Goal: Communication & Community: Answer question/provide support

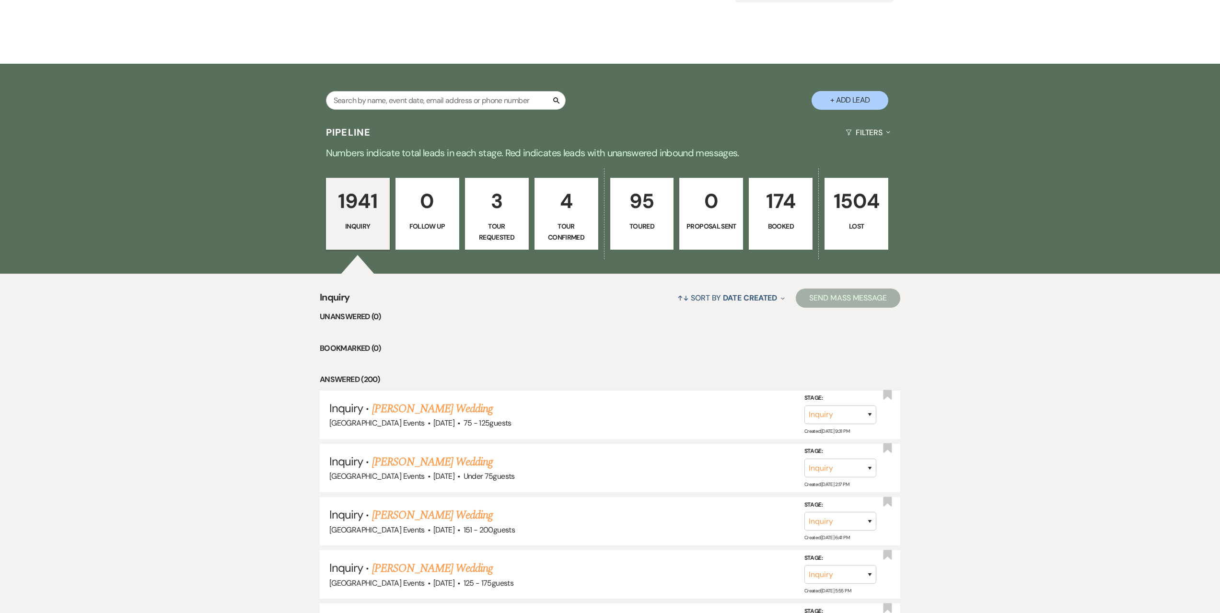
scroll to position [383, 0]
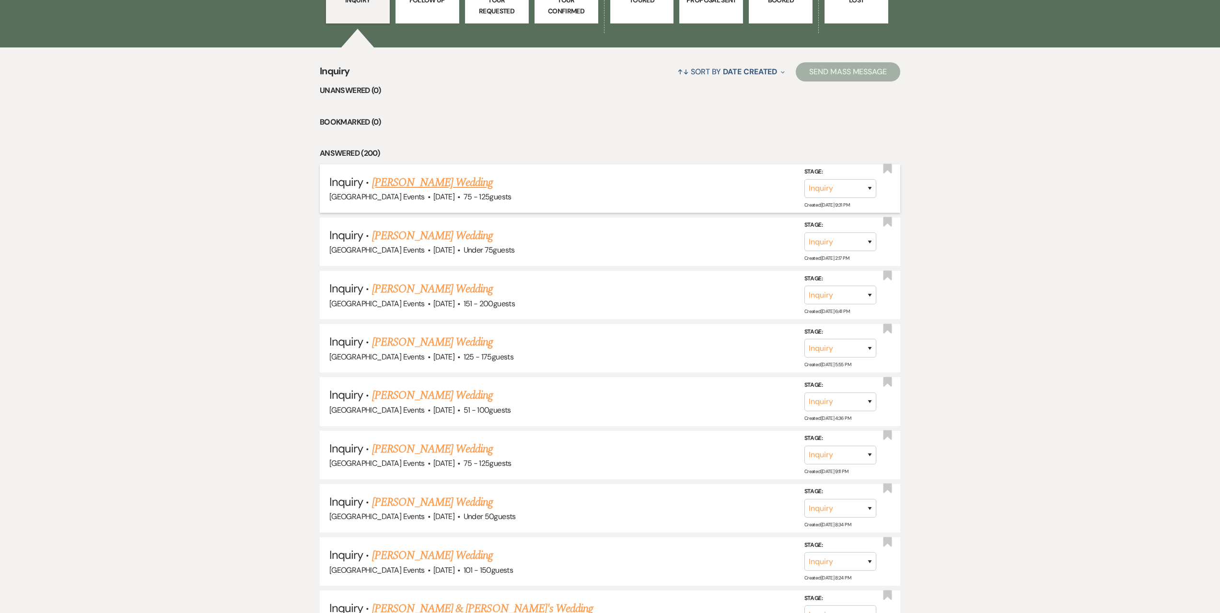
click at [460, 182] on link "[PERSON_NAME] Wedding" at bounding box center [432, 182] width 121 height 17
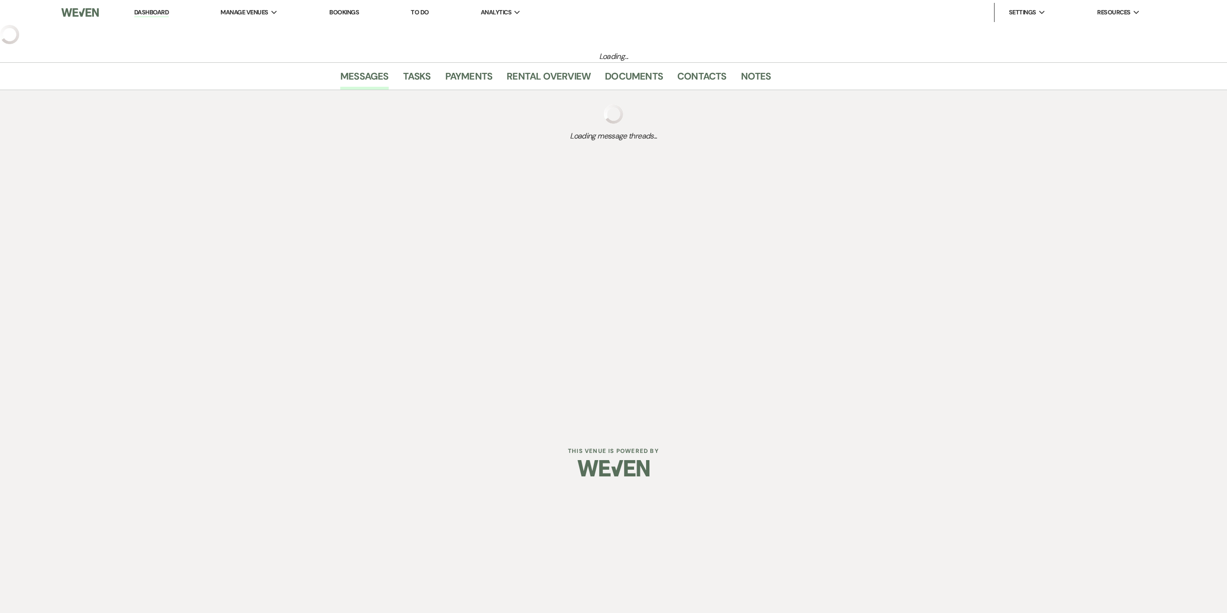
select select "3"
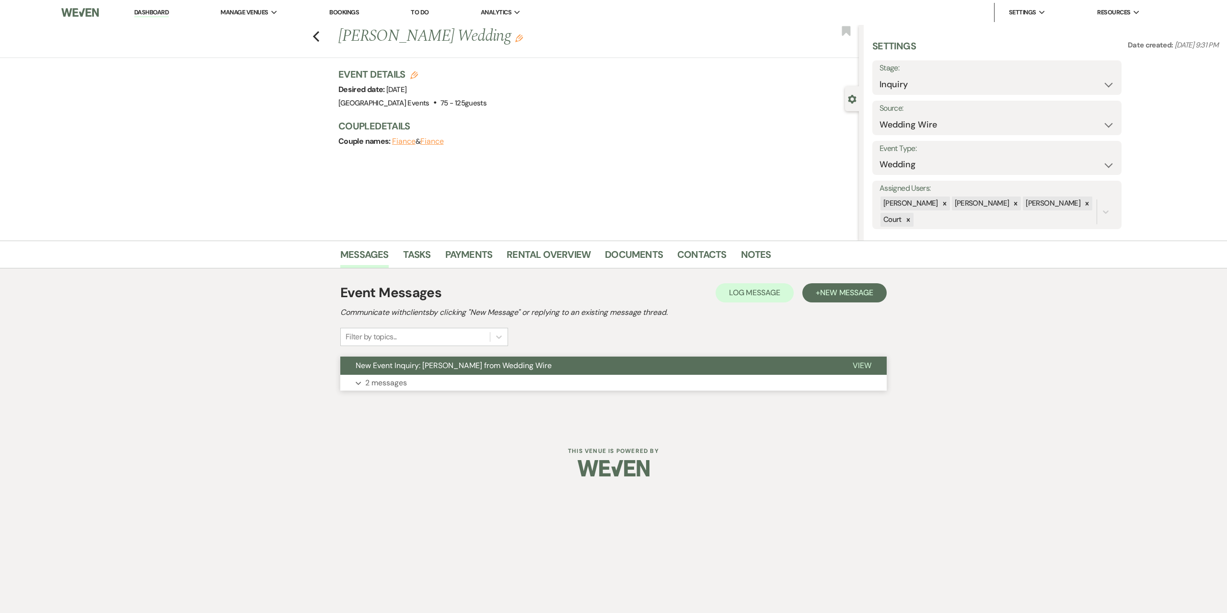
click at [757, 391] on button "Expand 2 messages" at bounding box center [613, 383] width 546 height 16
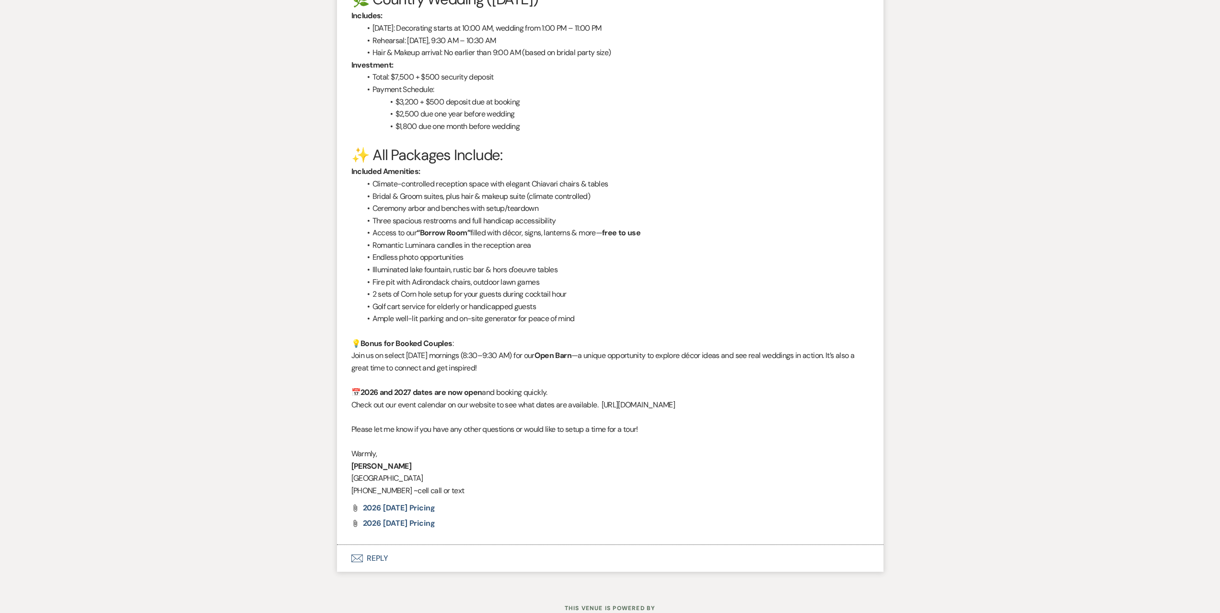
scroll to position [1149, 0]
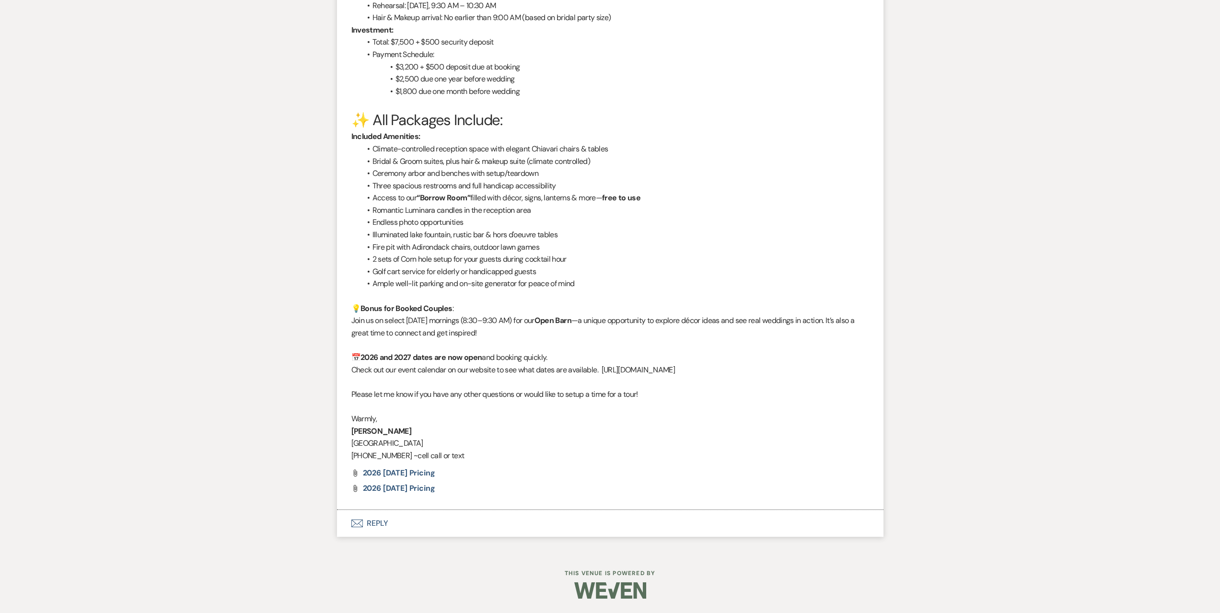
click at [435, 517] on button "Envelope Reply" at bounding box center [610, 523] width 546 height 27
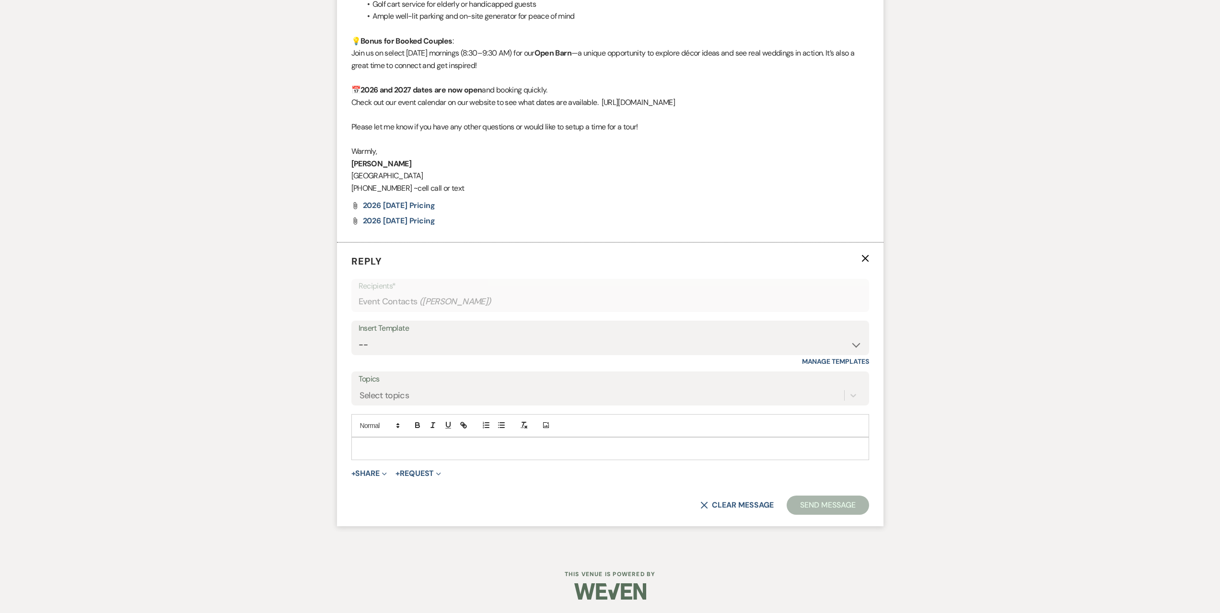
scroll to position [1417, 0]
click at [456, 330] on div "Insert Template" at bounding box center [610, 328] width 503 height 14
click at [452, 347] on select "-- Seating Chart [PERSON_NAME] Weven Portal Introduction Payment Template Follo…" at bounding box center [610, 344] width 503 height 19
select select "5995"
click at [359, 335] on select "-- Seating Chart [PERSON_NAME] Weven Portal Introduction Payment Template Follo…" at bounding box center [610, 344] width 503 height 19
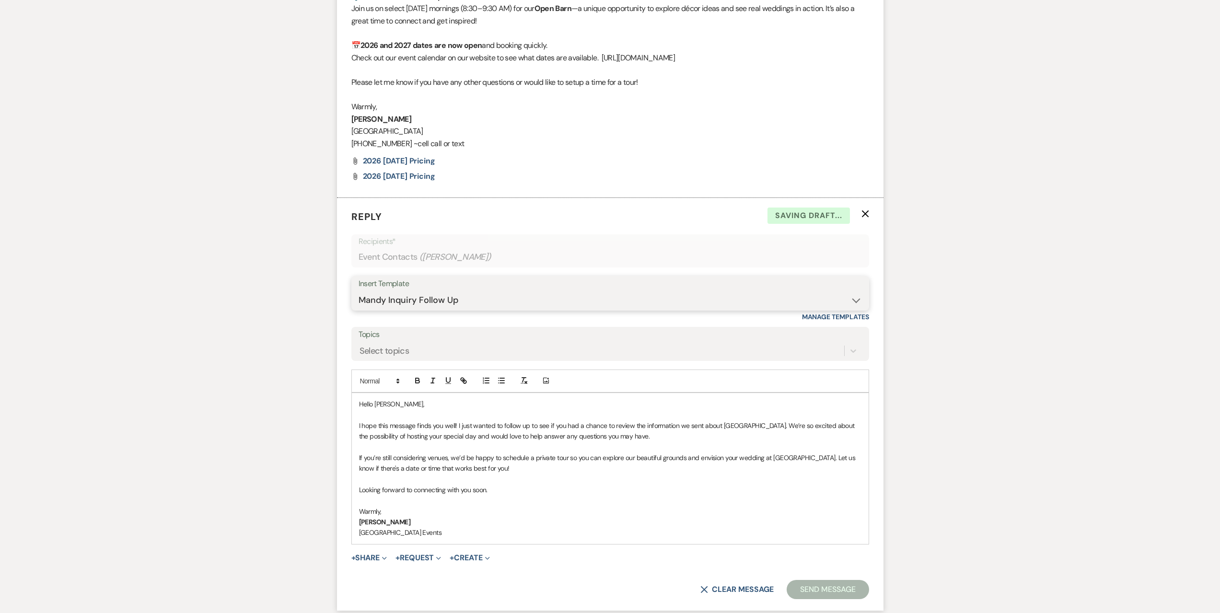
scroll to position [1546, 0]
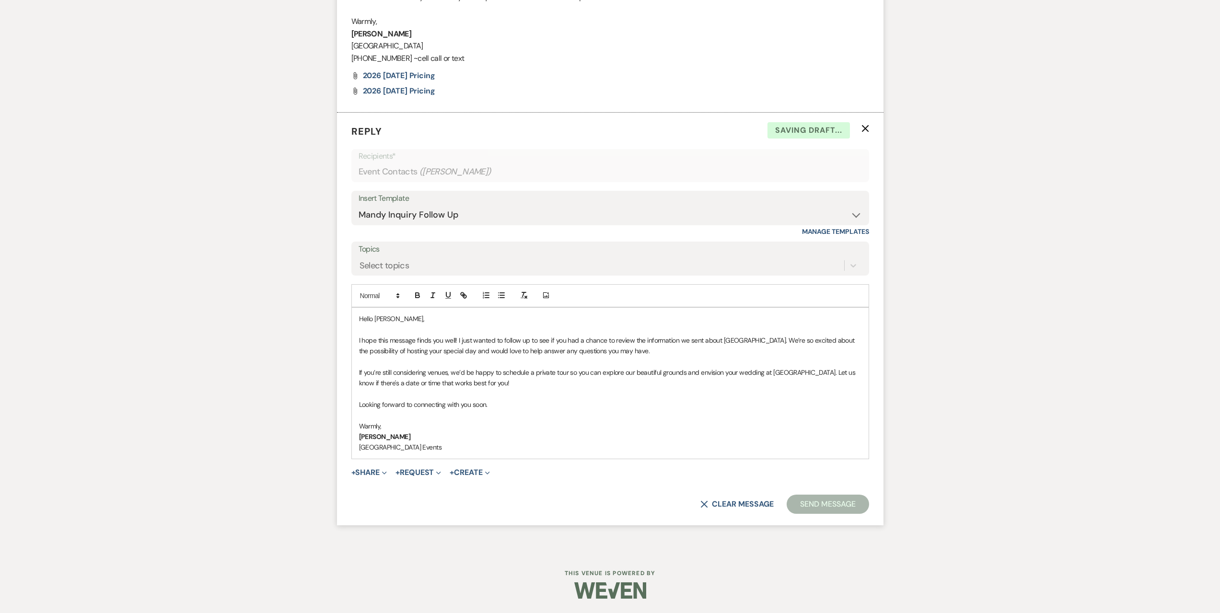
click at [811, 505] on button "Send Message" at bounding box center [828, 504] width 82 height 19
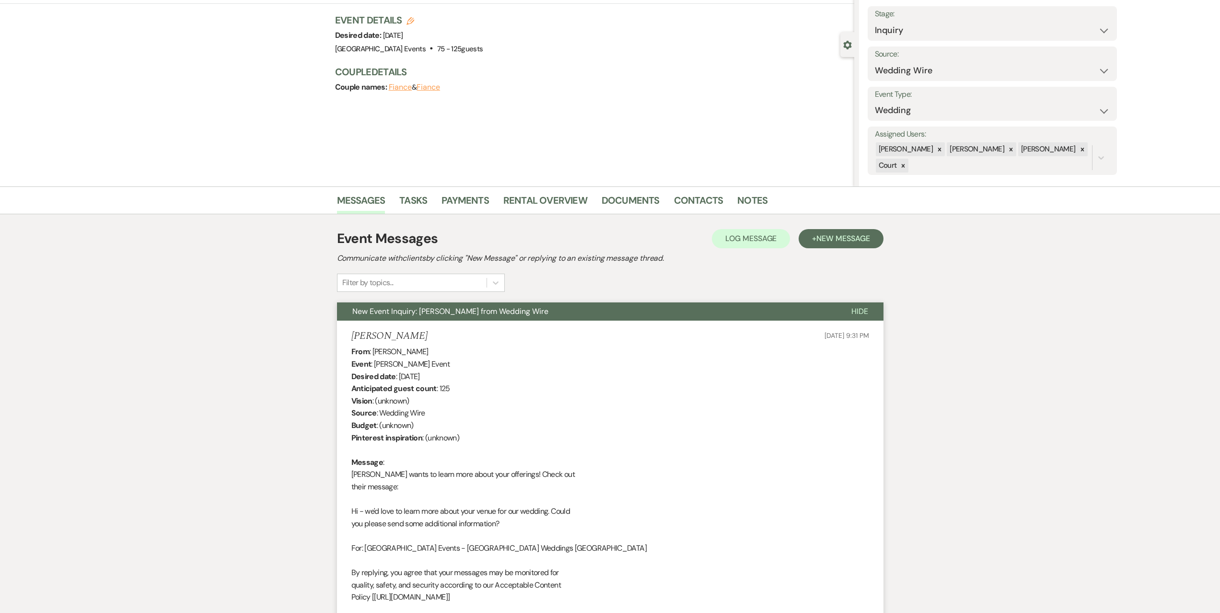
scroll to position [0, 0]
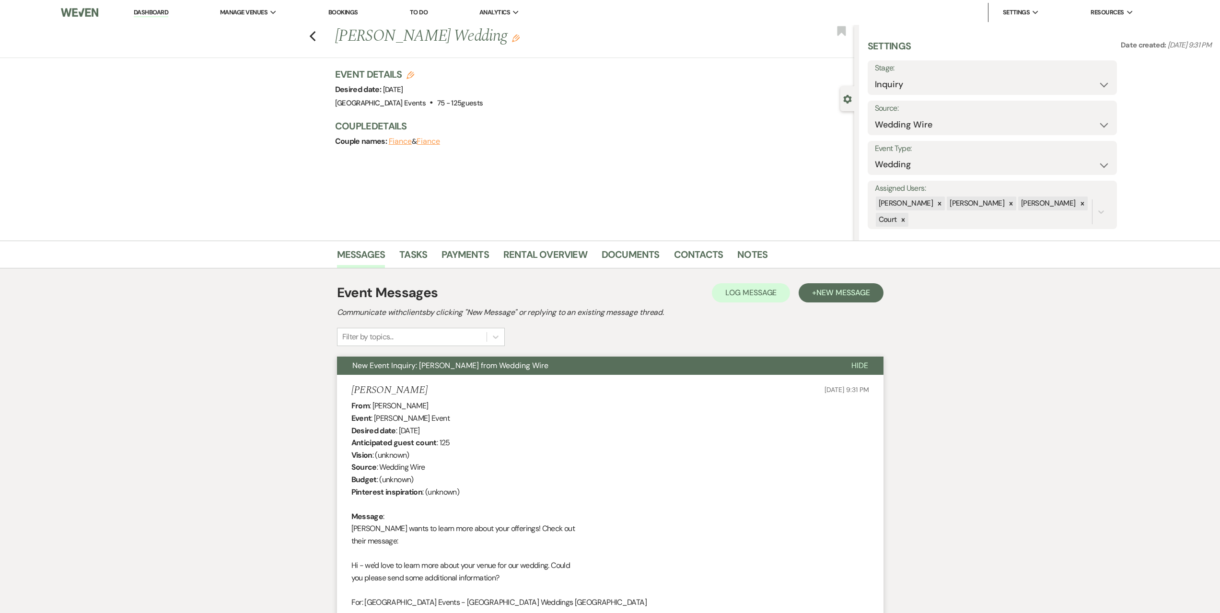
click at [312, 38] on div "Previous [PERSON_NAME] Wedding Edit Bookmark" at bounding box center [424, 41] width 859 height 33
click at [315, 34] on use "button" at bounding box center [312, 36] width 6 height 11
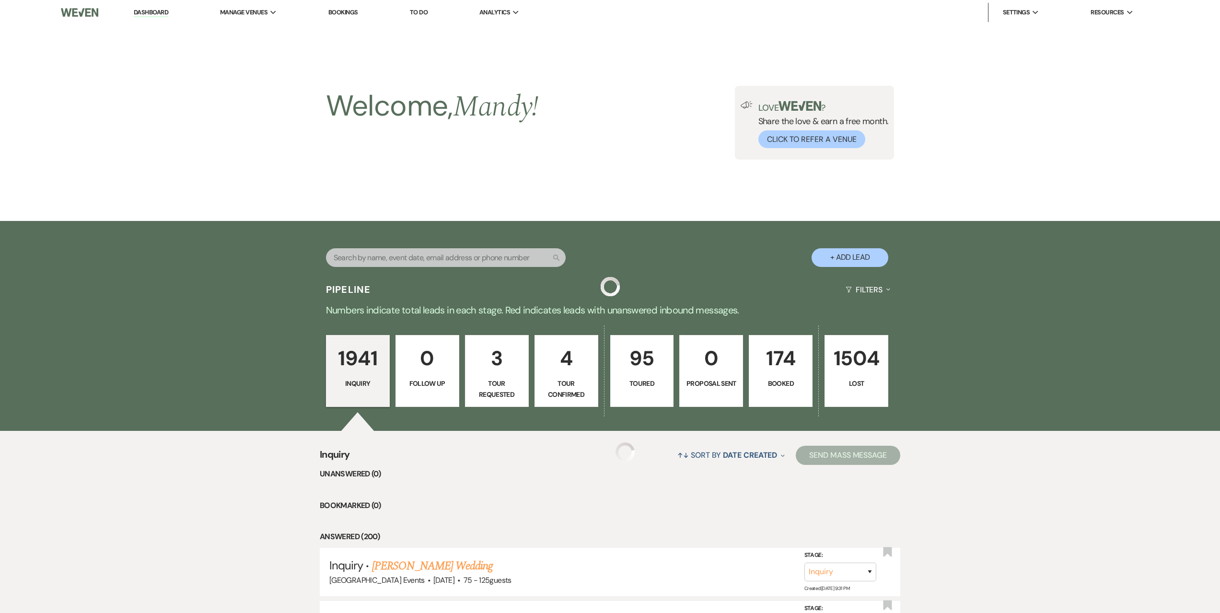
scroll to position [383, 0]
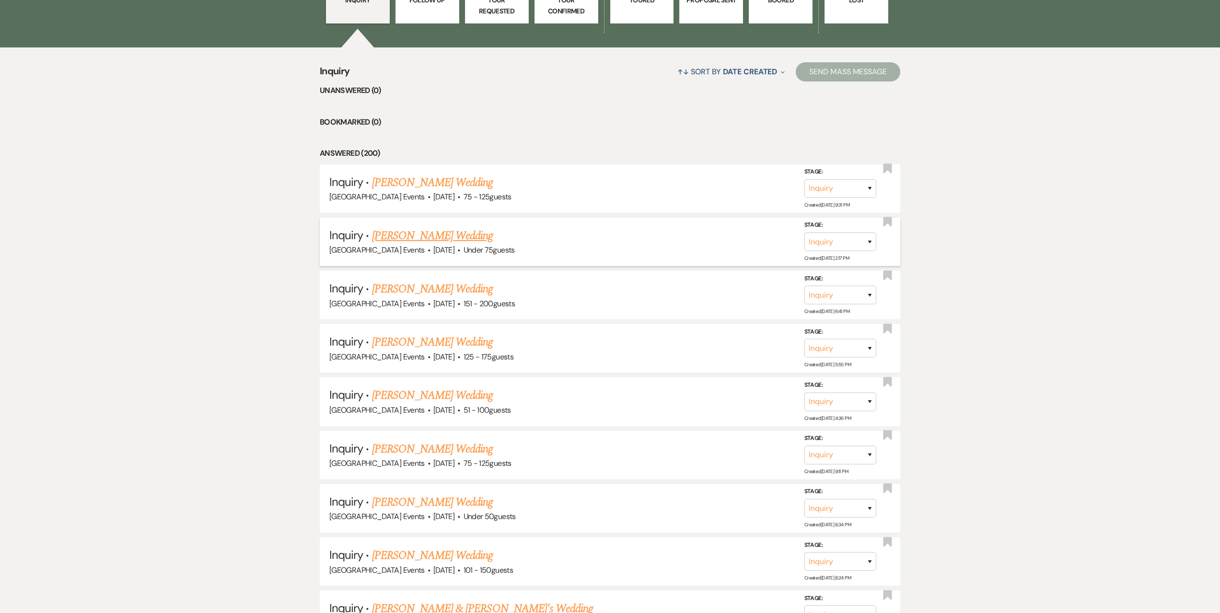
click at [424, 236] on link "[PERSON_NAME] Wedding" at bounding box center [432, 235] width 121 height 17
select select "3"
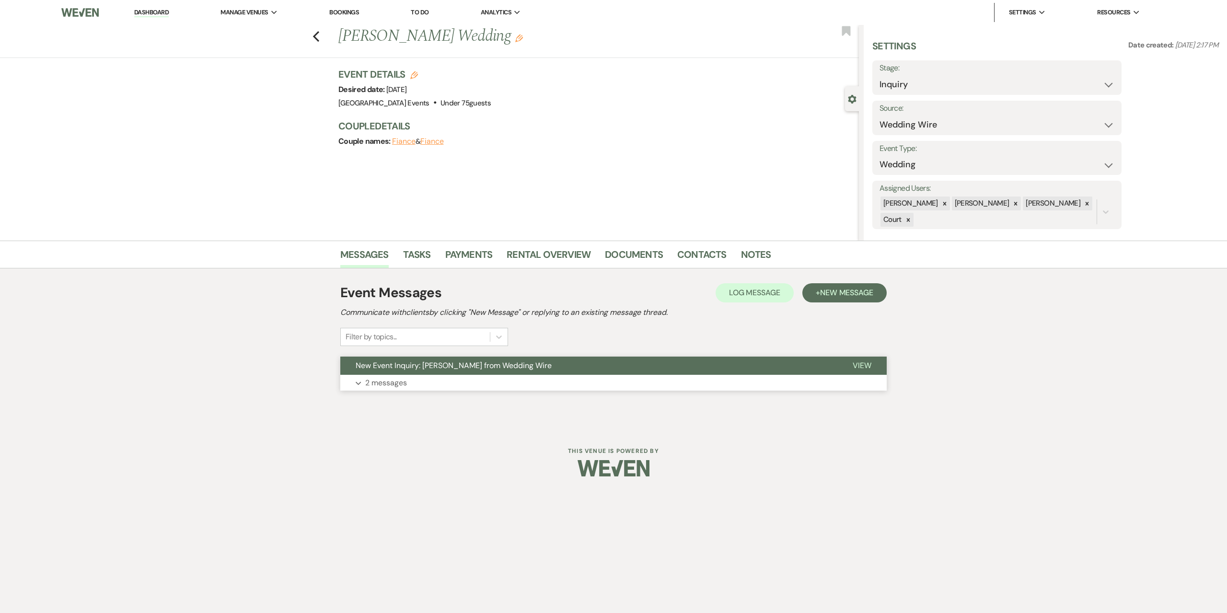
click at [633, 387] on button "Expand 2 messages" at bounding box center [613, 383] width 546 height 16
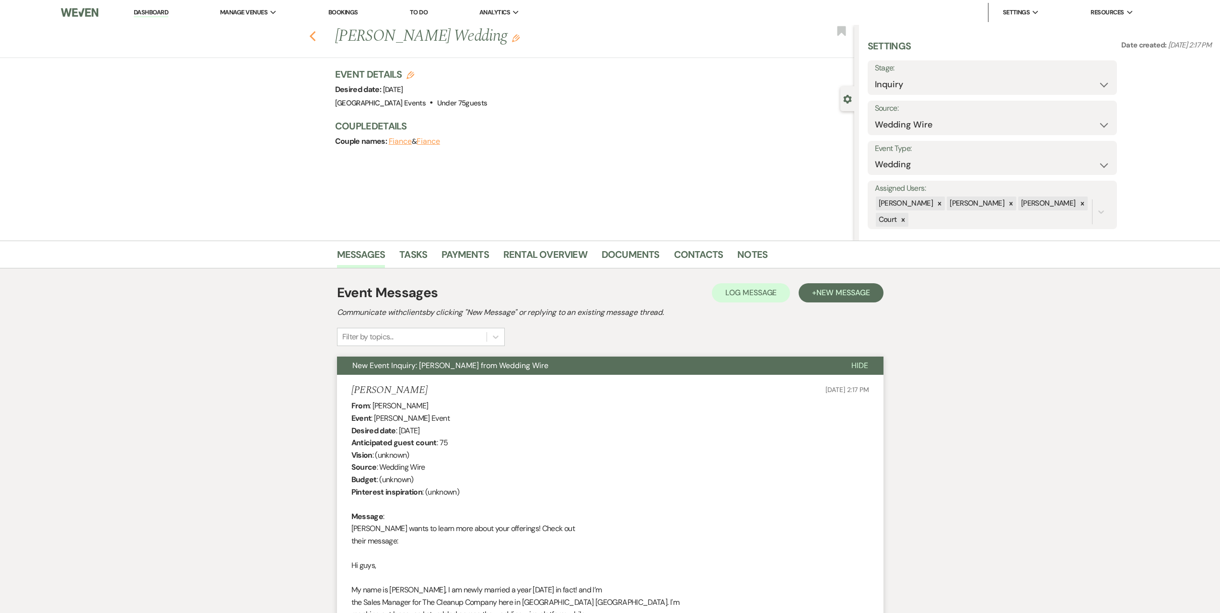
click at [316, 38] on icon "Previous" at bounding box center [312, 37] width 7 height 12
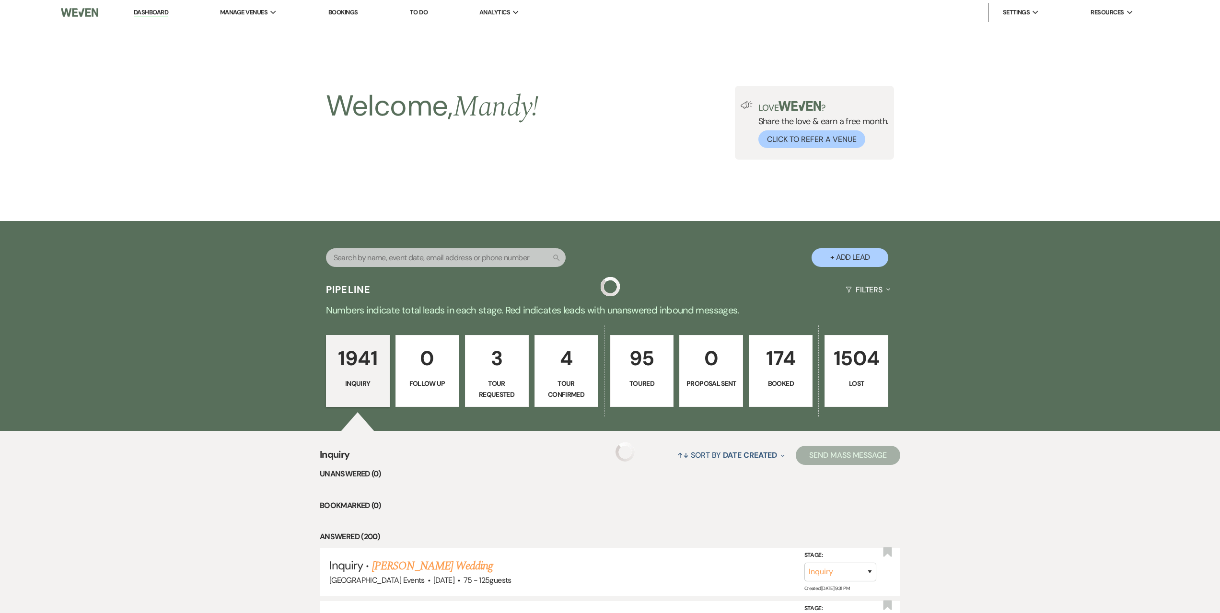
scroll to position [383, 0]
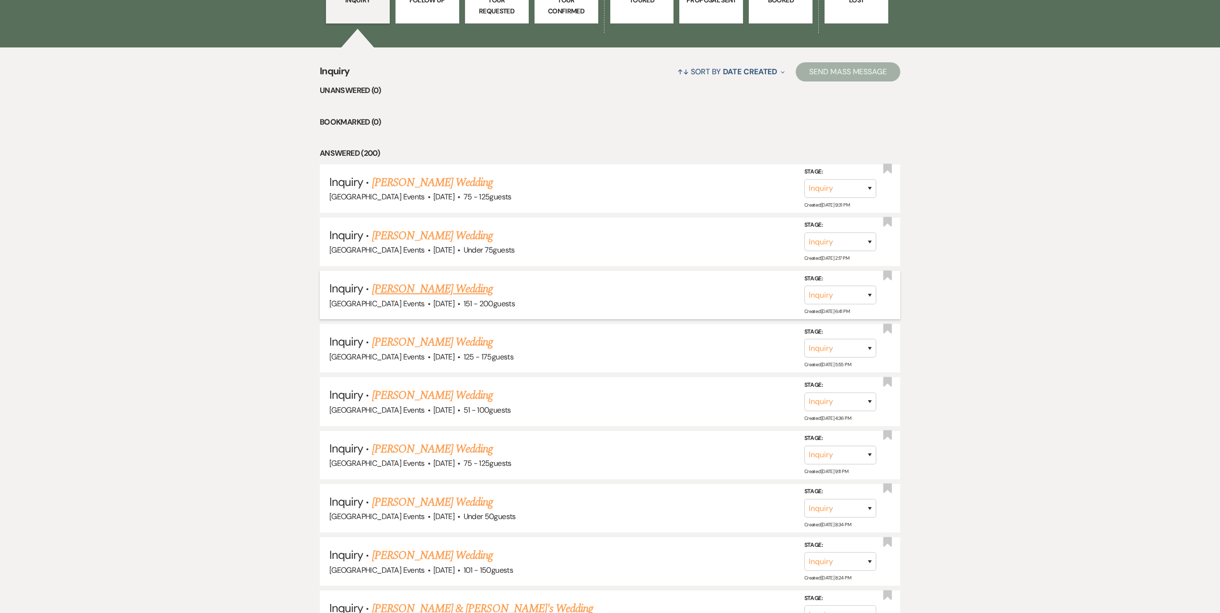
click at [447, 291] on link "[PERSON_NAME] Wedding" at bounding box center [432, 288] width 121 height 17
select select "2"
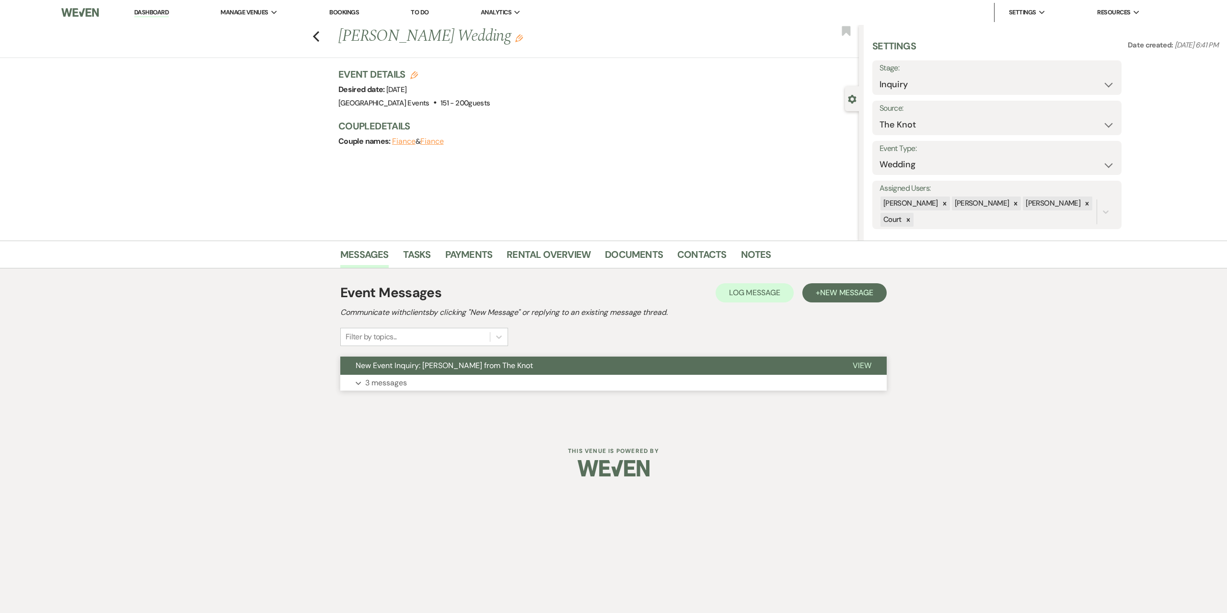
click at [386, 381] on p "3 messages" at bounding box center [386, 383] width 42 height 12
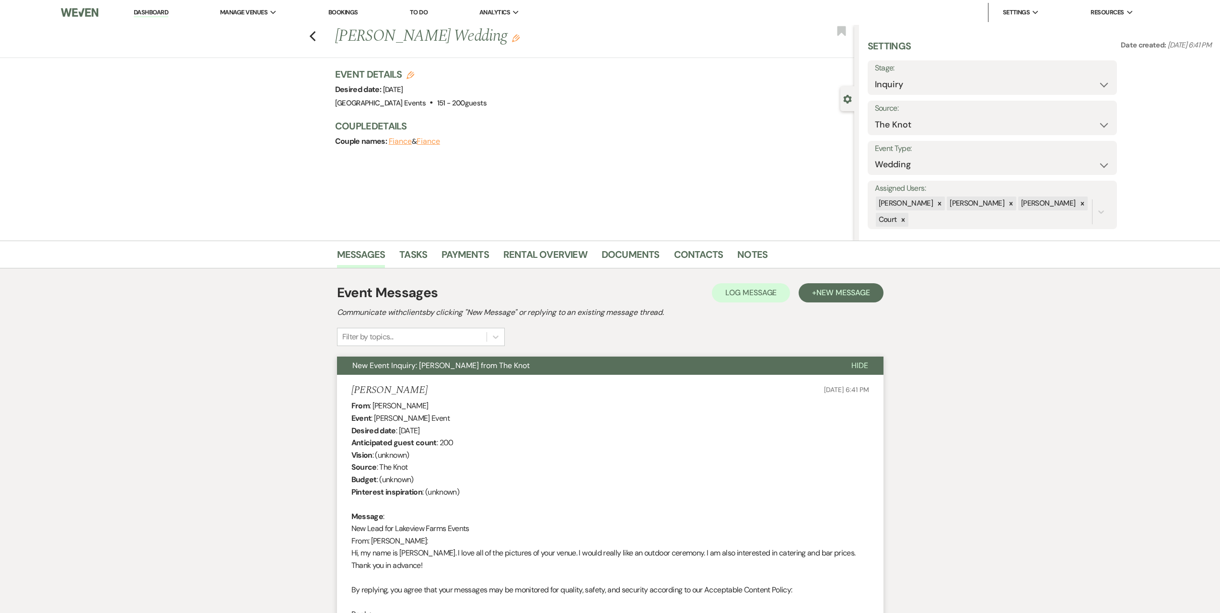
click at [162, 10] on link "Dashboard" at bounding box center [151, 12] width 35 height 9
